Goal: Transaction & Acquisition: Purchase product/service

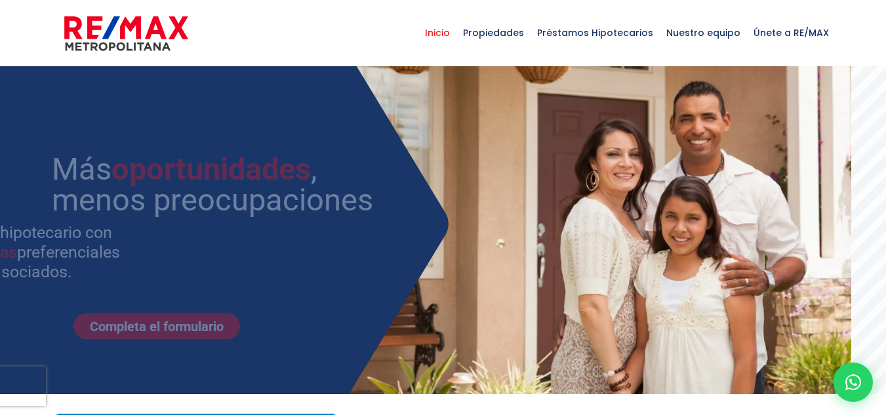
select select
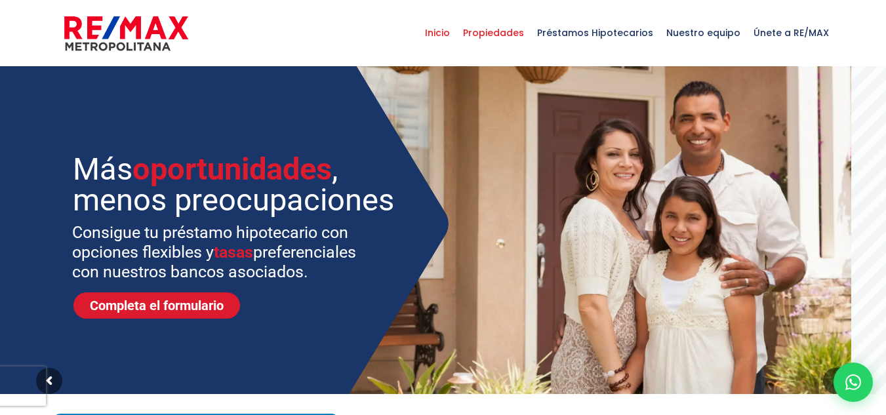
click at [494, 38] on span "Propiedades" at bounding box center [493, 32] width 74 height 39
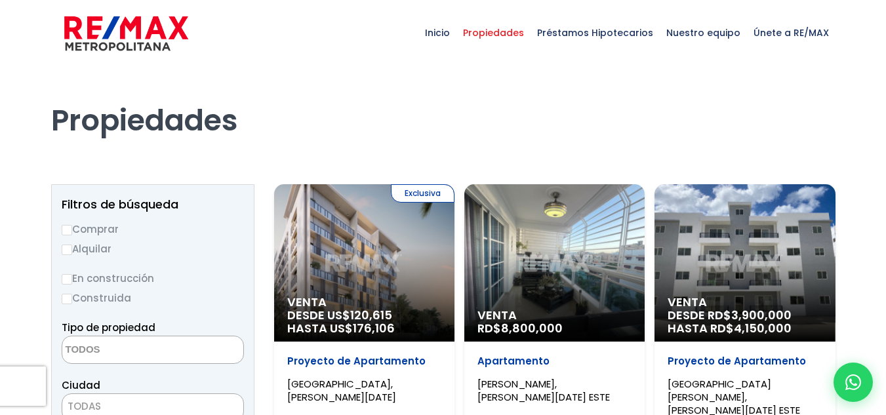
select select
click at [77, 222] on label "Comprar" at bounding box center [153, 229] width 182 height 16
click at [72, 225] on input "Comprar" at bounding box center [67, 230] width 10 height 10
radio input "true"
click at [104, 292] on label "Construida" at bounding box center [153, 298] width 182 height 16
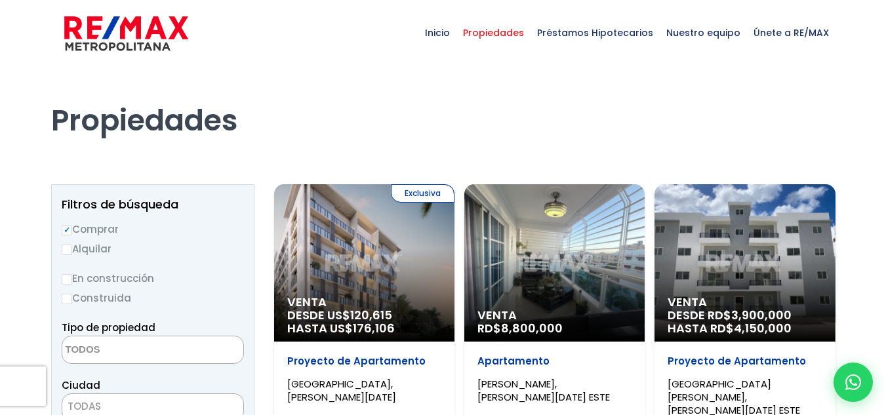
click at [0, 0] on input "Construida" at bounding box center [0, 0] width 0 height 0
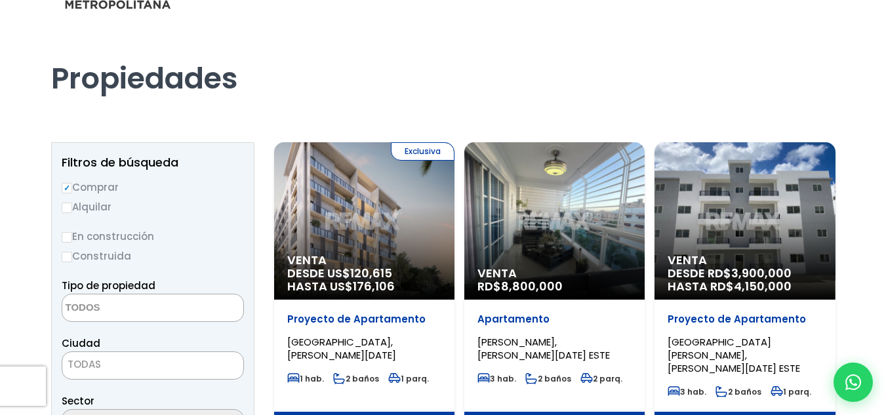
scroll to position [66, 0]
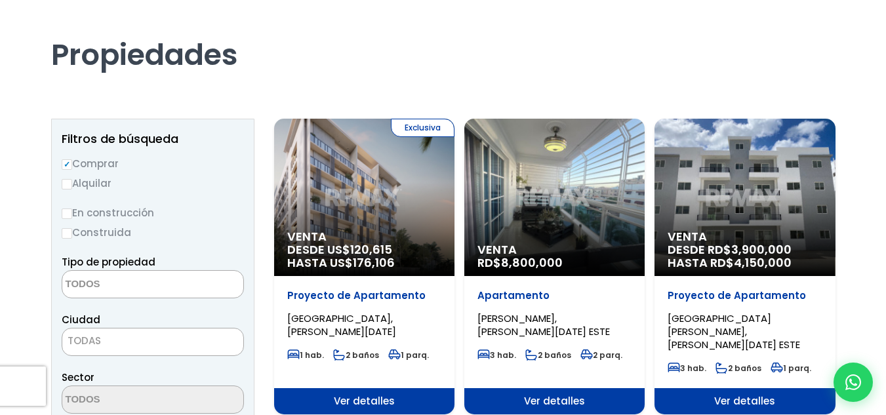
click at [69, 227] on label "Construida" at bounding box center [153, 232] width 182 height 16
click at [0, 0] on input "Construida" at bounding box center [0, 0] width 0 height 0
click at [78, 239] on label "Construida" at bounding box center [153, 232] width 182 height 16
click at [0, 0] on input "Construida" at bounding box center [0, 0] width 0 height 0
click at [71, 237] on input "Construida" at bounding box center [67, 233] width 10 height 10
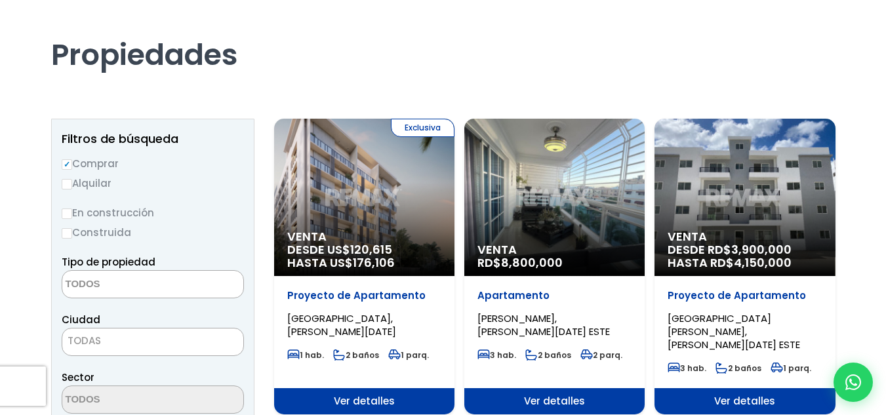
radio input "true"
click at [147, 290] on textarea "Search" at bounding box center [125, 285] width 127 height 28
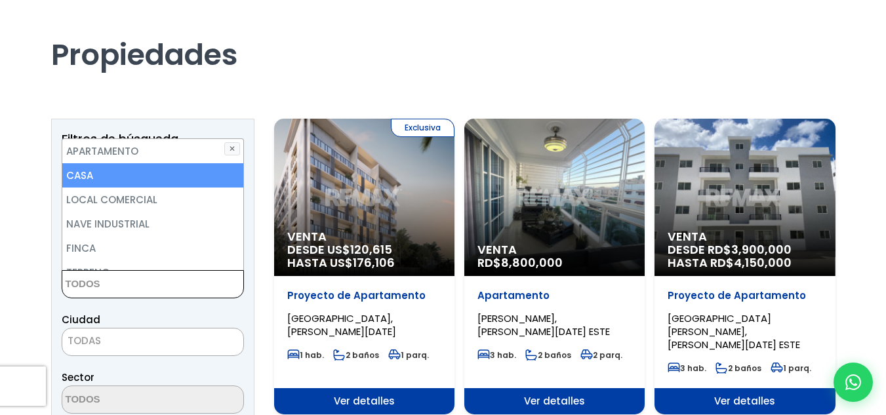
click at [120, 185] on li "CASA" at bounding box center [152, 175] width 181 height 24
select select "house"
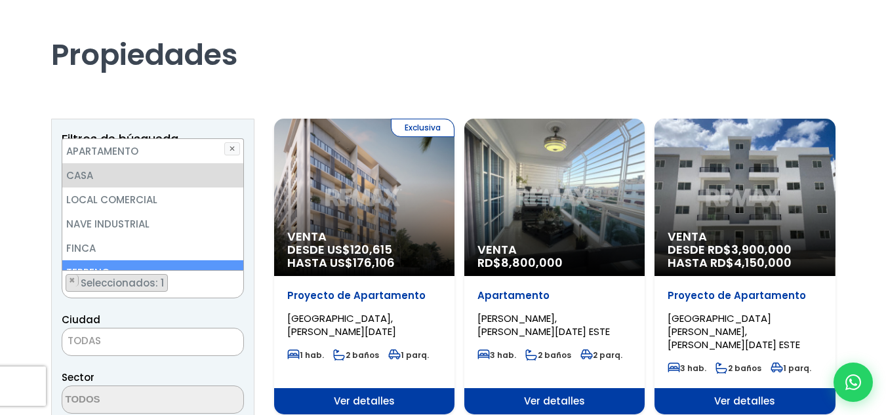
click at [124, 341] on span "TODAS" at bounding box center [152, 341] width 181 height 18
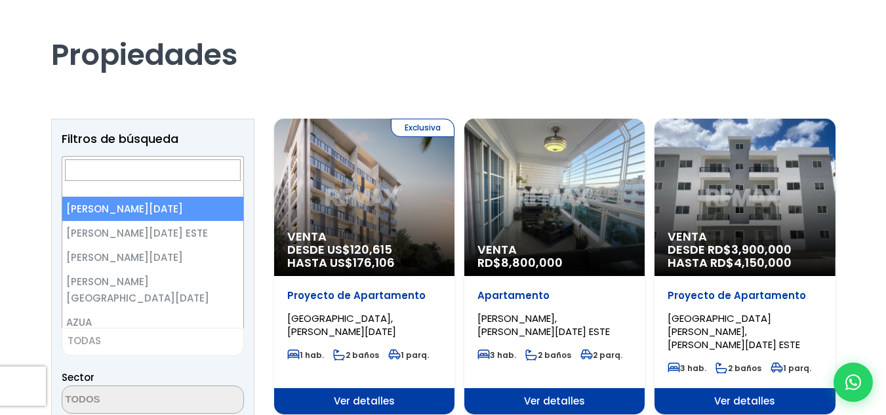
select select "1"
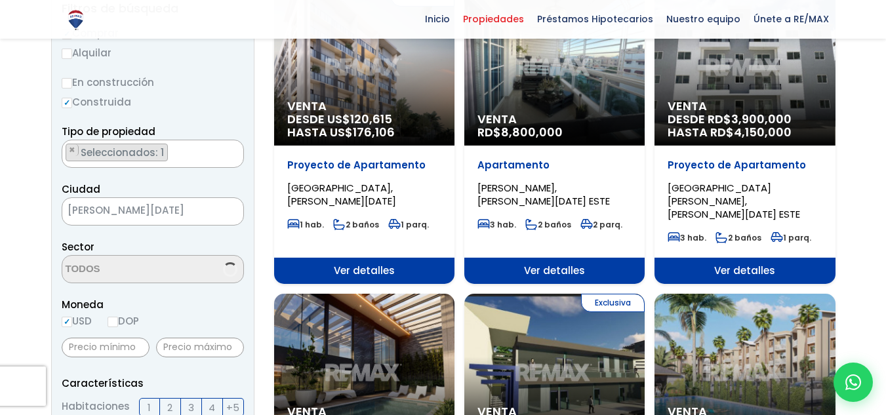
scroll to position [197, 0]
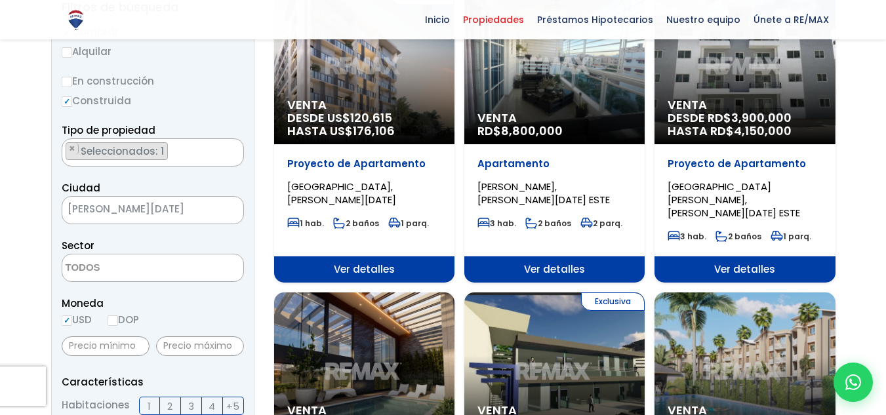
click at [134, 262] on textarea "Search" at bounding box center [125, 268] width 127 height 28
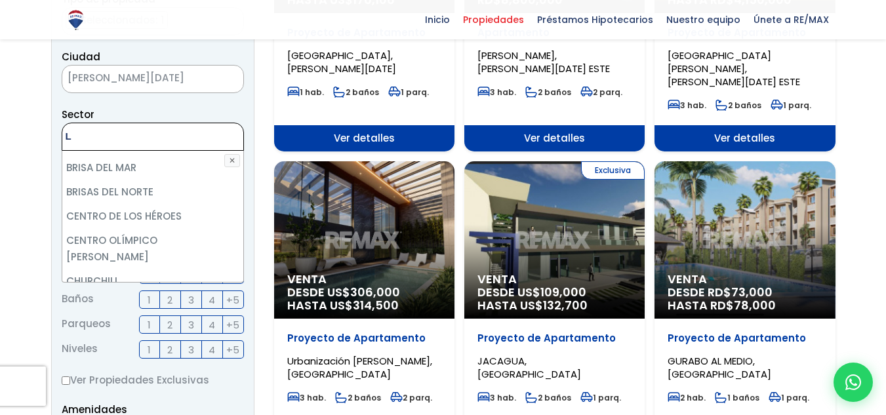
scroll to position [0, 0]
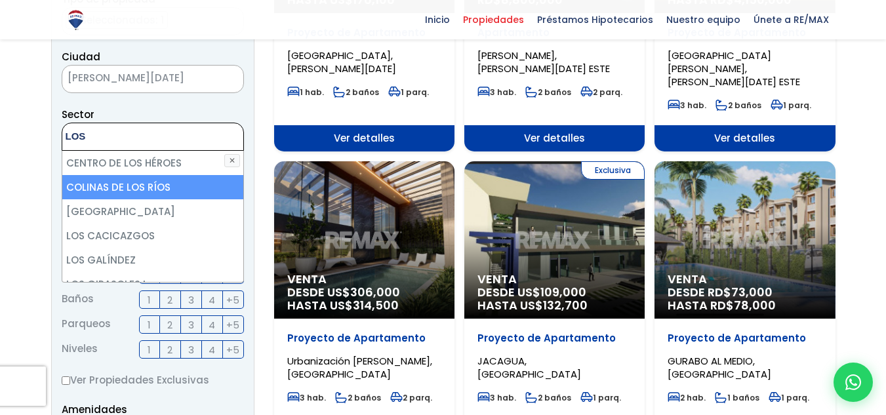
type textarea "LOS"
click at [132, 196] on li "COLINAS DE LOS RÍOS" at bounding box center [152, 187] width 181 height 24
select select "37"
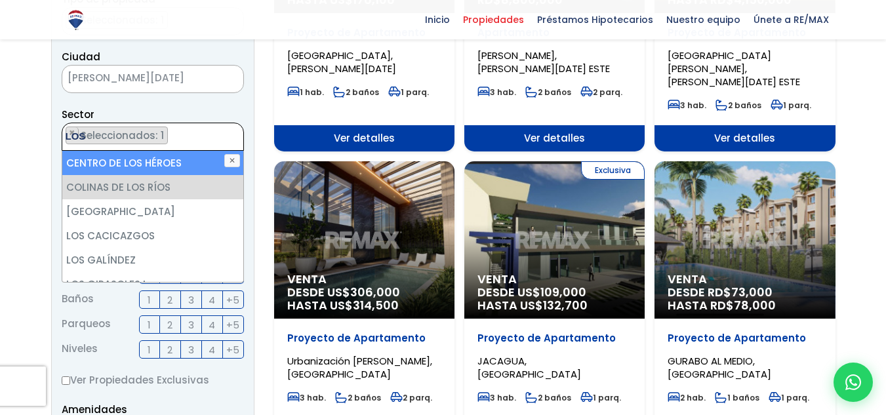
click at [211, 133] on ul "× Seleccionados: 1" at bounding box center [144, 137] width 165 height 28
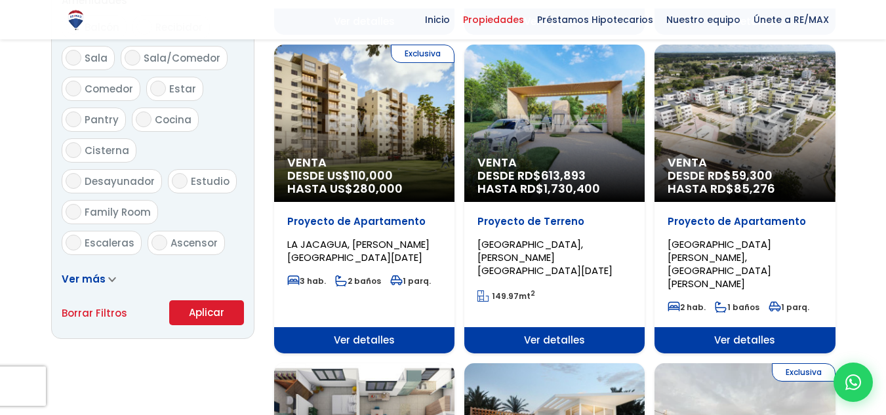
scroll to position [852, 0]
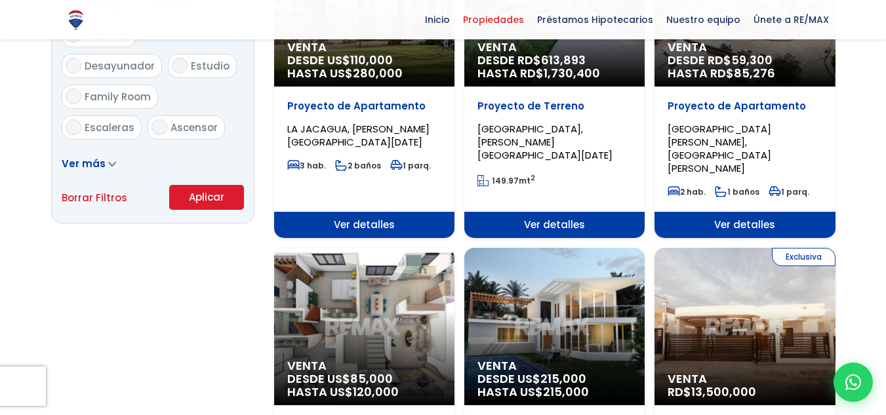
click at [200, 197] on button "Aplicar" at bounding box center [206, 197] width 75 height 25
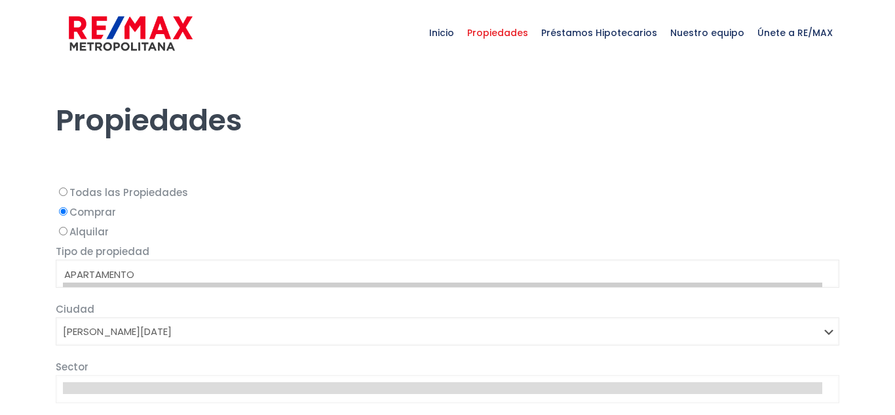
select select "1"
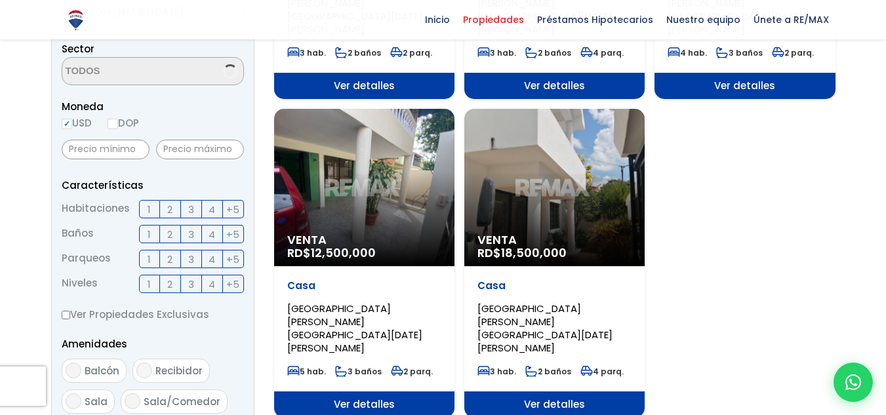
scroll to position [588, 0]
select select "37"
click at [393, 147] on div "Venta RD$ 12,500,000" at bounding box center [364, 187] width 180 height 157
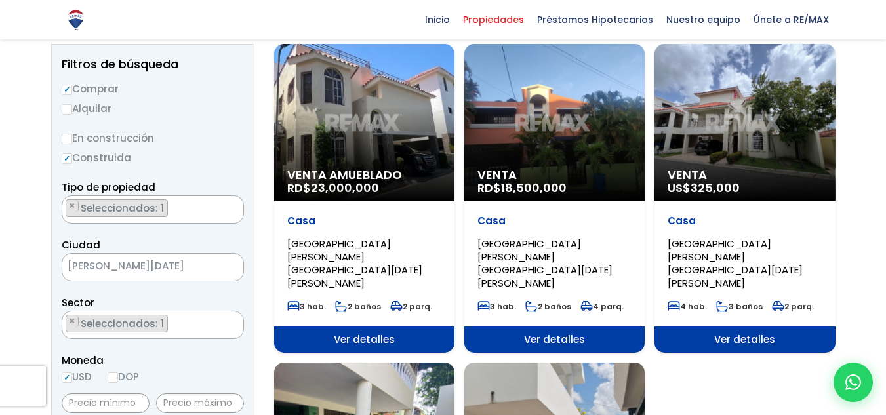
scroll to position [131, 0]
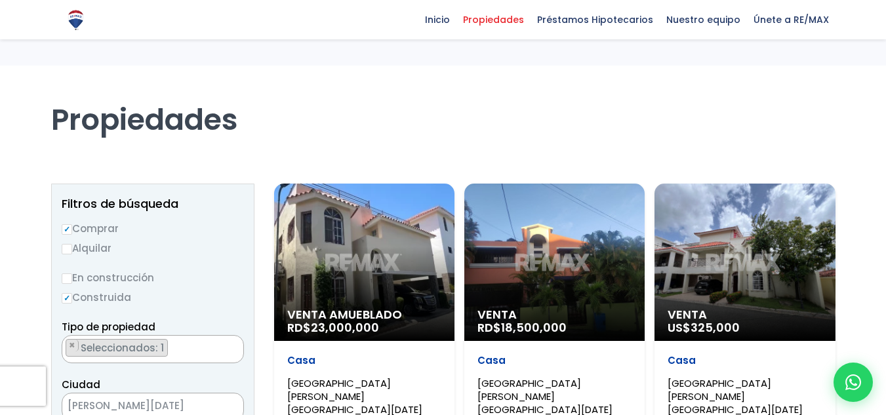
select select "37"
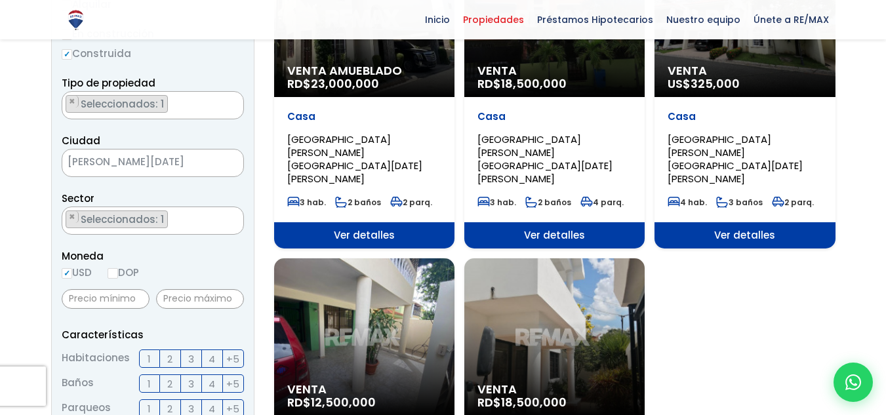
scroll to position [197, 0]
